Goal: Task Accomplishment & Management: Use online tool/utility

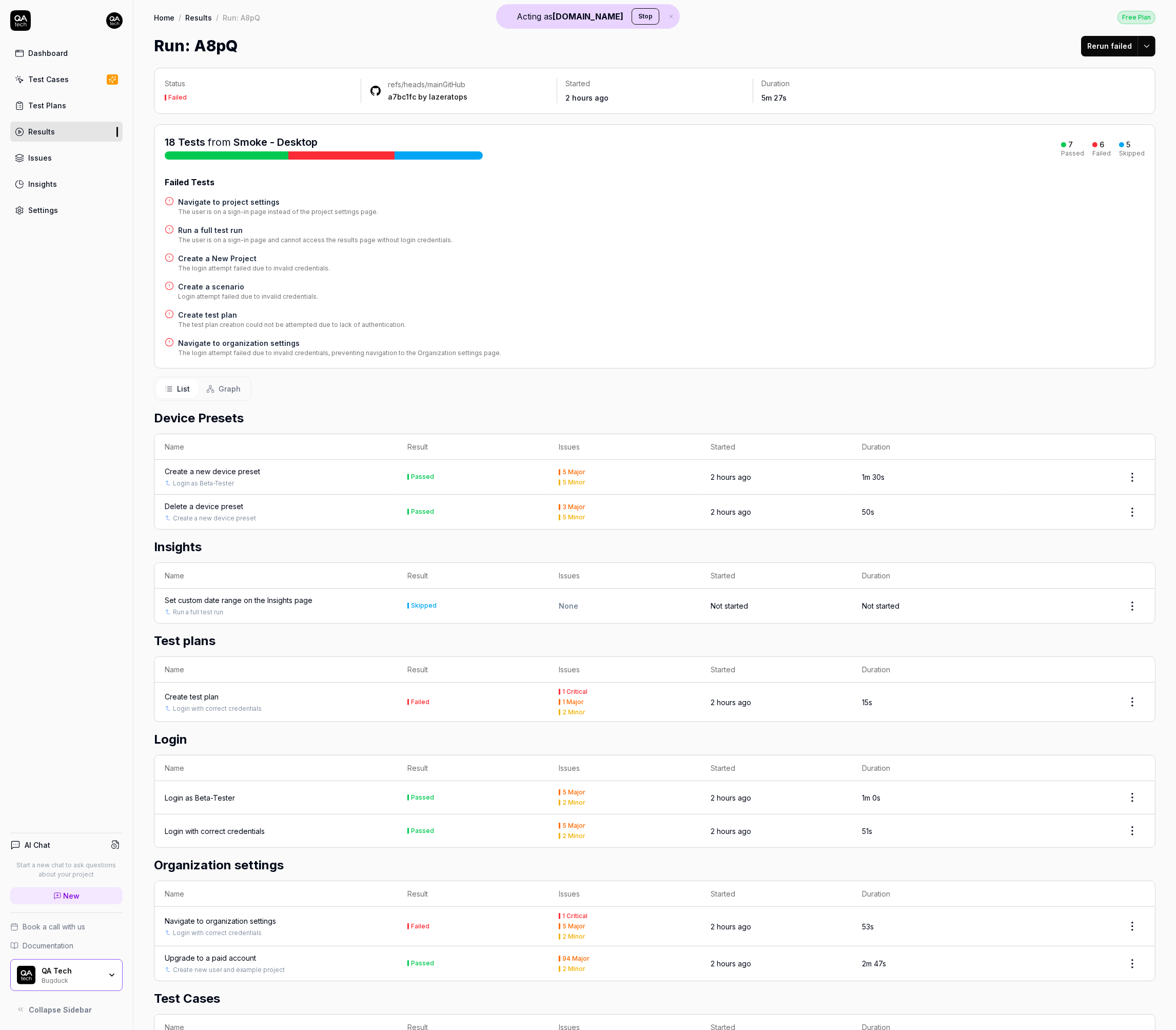
click at [1106, 42] on button "Rerun failed" at bounding box center [1110, 46] width 57 height 21
